Goal: Information Seeking & Learning: Stay updated

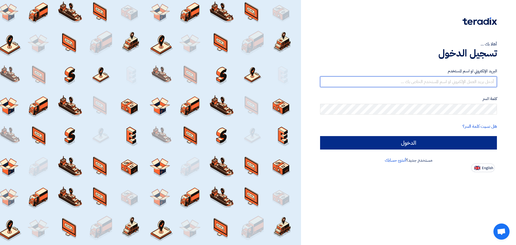
type input "[EMAIL_ADDRESS][DOMAIN_NAME]"
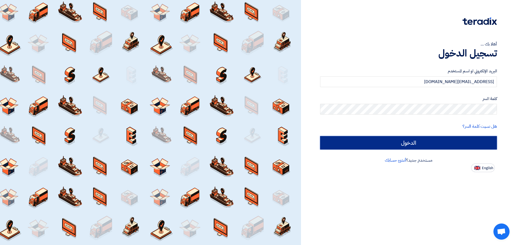
click at [433, 143] on input "الدخول" at bounding box center [408, 142] width 177 height 13
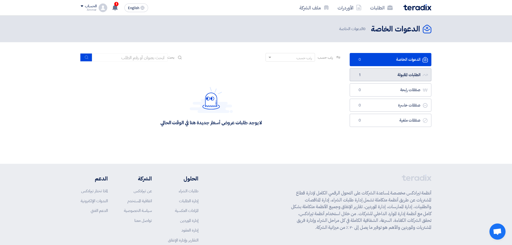
click at [382, 74] on link "الطلبات المقبولة الطلبات المقبولة 1" at bounding box center [390, 74] width 82 height 13
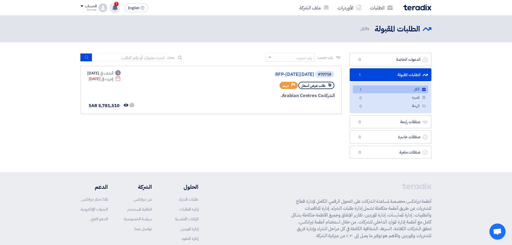
click at [117, 4] on span "1" at bounding box center [116, 4] width 4 height 4
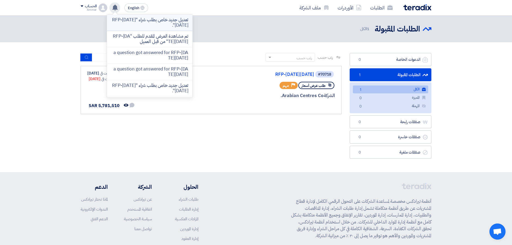
click at [155, 26] on p "تعديل جديد خاص بطلب شراء "RFP-[DATE][DATE]"." at bounding box center [149, 22] width 77 height 11
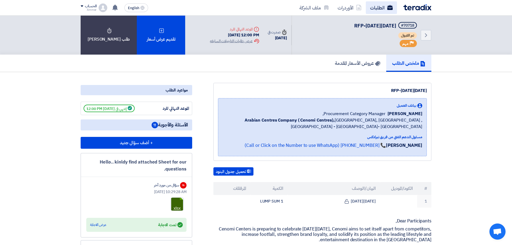
click at [379, 10] on link "الطلبات" at bounding box center [381, 7] width 31 height 13
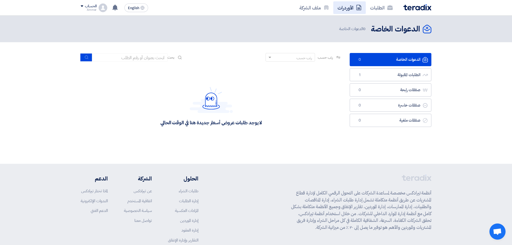
click at [344, 8] on link "الأوردرات" at bounding box center [349, 7] width 33 height 13
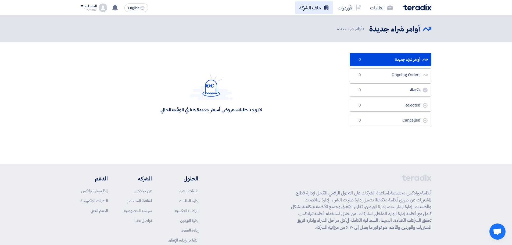
click at [318, 9] on link "ملف الشركة" at bounding box center [314, 7] width 38 height 13
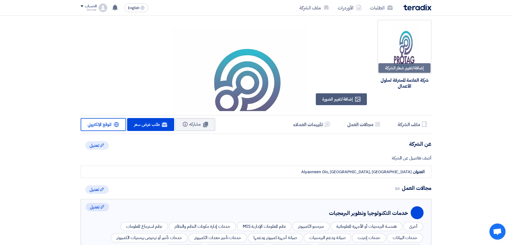
click at [426, 10] on img at bounding box center [417, 7] width 28 height 6
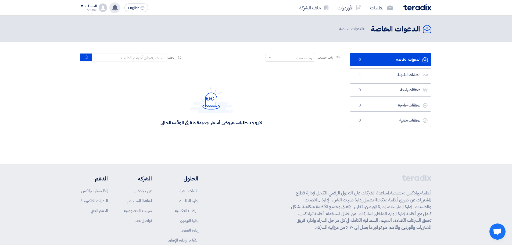
click at [118, 10] on div "تعديل جديد خاص بطلب شراء "RFP-[DATE][DATE]". 23 minutes ago تم مشاهدة العرض الم…" at bounding box center [114, 7] width 11 height 11
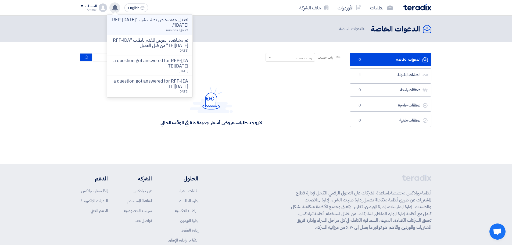
click at [125, 24] on p "تعديل جديد خاص بطلب شراء "RFP-[DATE][DATE]"." at bounding box center [149, 22] width 77 height 11
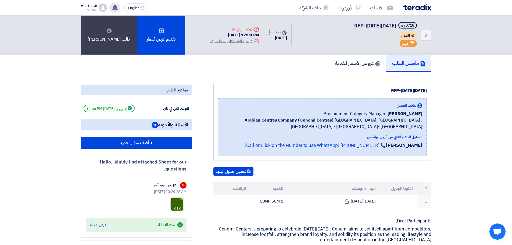
click at [114, 7] on use at bounding box center [114, 8] width 5 height 6
